Goal: Check status: Check status

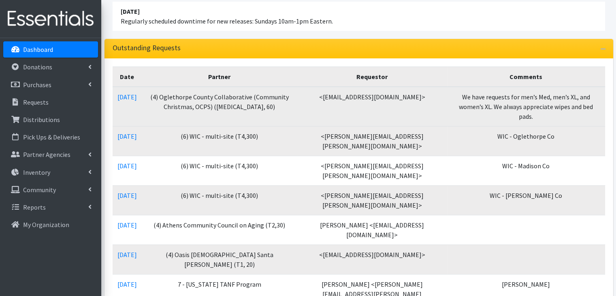
scroll to position [81, 0]
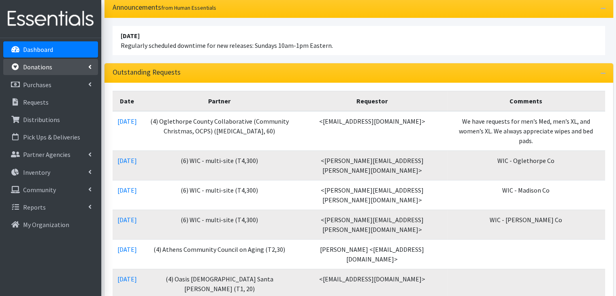
click at [38, 72] on link "Donations" at bounding box center [50, 67] width 95 height 16
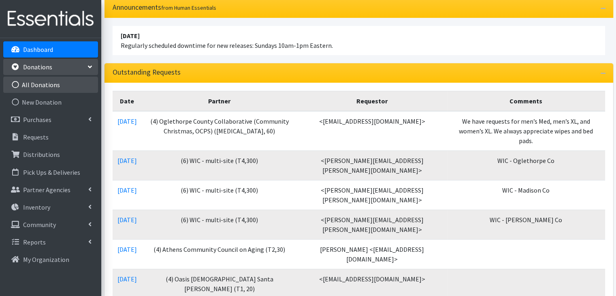
click at [41, 84] on link "All Donations" at bounding box center [50, 85] width 95 height 16
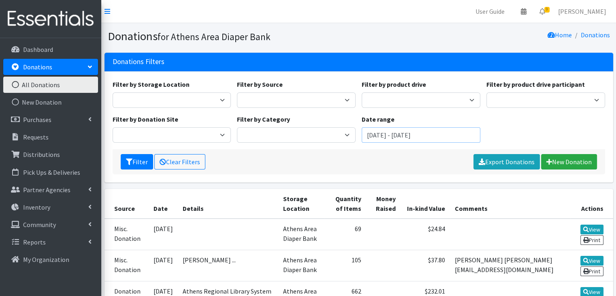
click at [399, 130] on input "August 7, 2025 - November 7, 2025" at bounding box center [421, 134] width 119 height 15
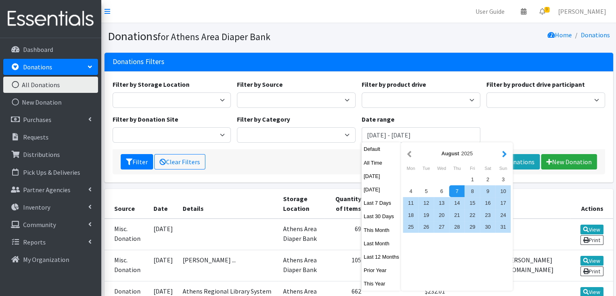
click at [504, 154] on button "button" at bounding box center [505, 153] width 9 height 10
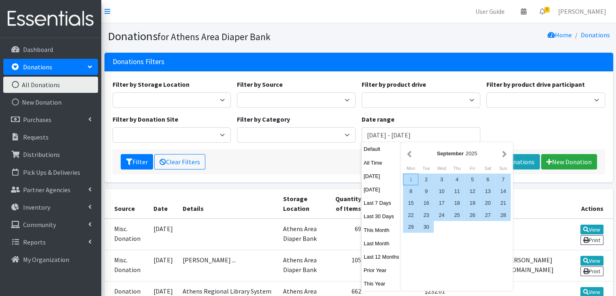
click at [405, 180] on div "1" at bounding box center [410, 179] width 15 height 12
click at [427, 231] on div "30" at bounding box center [426, 227] width 15 height 12
type input "[DATE] - [DATE]"
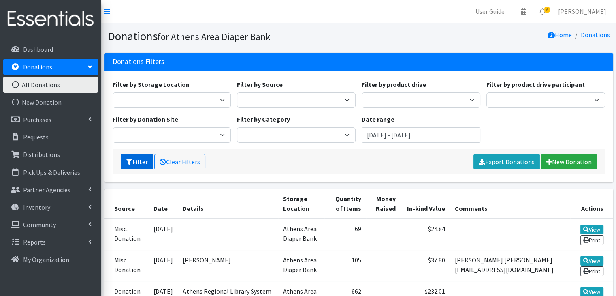
click at [130, 162] on icon "submit" at bounding box center [129, 161] width 6 height 6
click at [253, 161] on div "Filter Clear Filters Export Donations New Donation" at bounding box center [359, 161] width 493 height 25
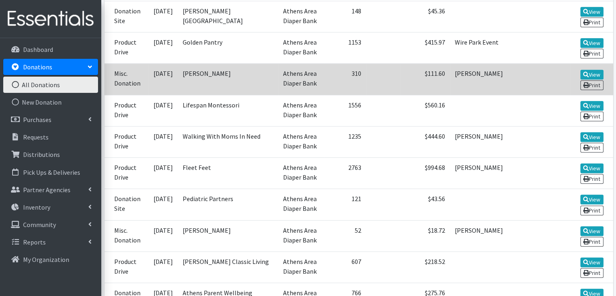
scroll to position [486, 0]
